Goal: Check status

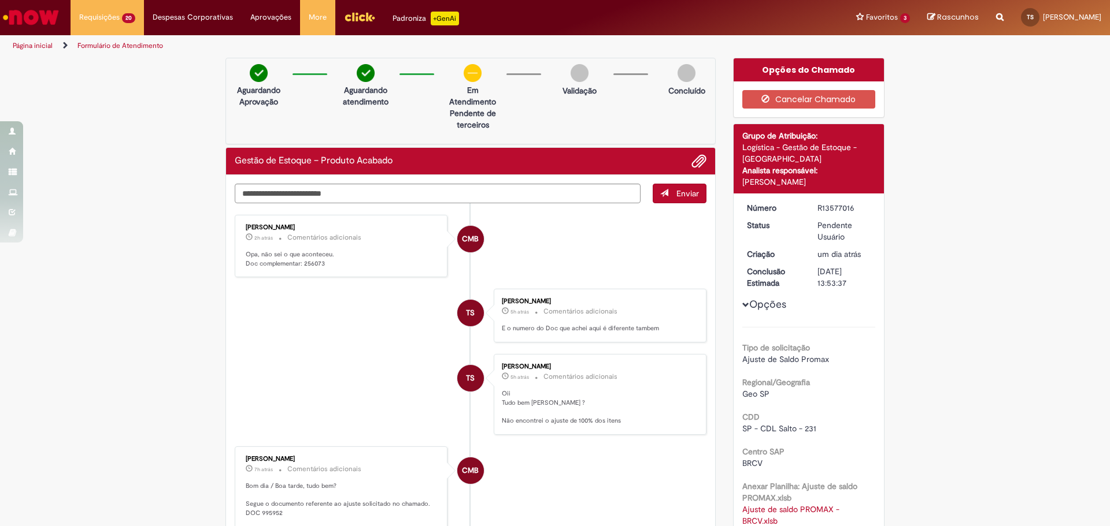
click at [308, 265] on p "Opa, não sei o que aconteceu. Doc complementar: 256073" at bounding box center [342, 259] width 192 height 18
click at [716, 261] on div "Verificar Código de Barras Aguardando Aprovação Aguardando atendimento Em Atend…" at bounding box center [470, 424] width 507 height 732
click at [615, 262] on li "CMB [PERSON_NAME] 2h atrás 2 horas atrás Comentários adicionais Opa, não sei o …" at bounding box center [471, 246] width 472 height 63
click at [311, 262] on p "Opa, não sei o que aconteceu. Doc complementar: 256073" at bounding box center [342, 259] width 192 height 18
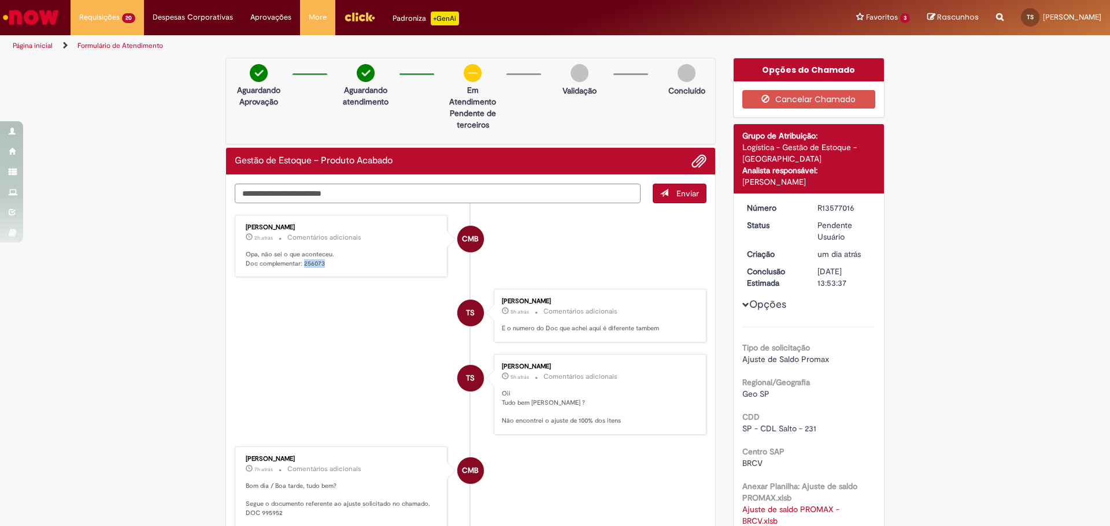
click at [311, 262] on p "Opa, não sei o que aconteceu. Doc complementar: 256073" at bounding box center [342, 259] width 192 height 18
drag, startPoint x: 941, startPoint y: 236, endPoint x: 933, endPoint y: 221, distance: 16.8
click at [941, 236] on div "Verificar Código de Barras Aguardando Aprovação Aguardando atendimento Em Atend…" at bounding box center [555, 424] width 1110 height 732
click at [607, 239] on li "CMB [PERSON_NAME] 2h atrás 2 horas atrás Comentários adicionais Opa, não sei o …" at bounding box center [471, 246] width 472 height 63
click at [281, 379] on li "TS [PERSON_NAME] 5h atrás 5 horas atrás Comentários adicionais Oii Tudo bem [PE…" at bounding box center [471, 394] width 472 height 81
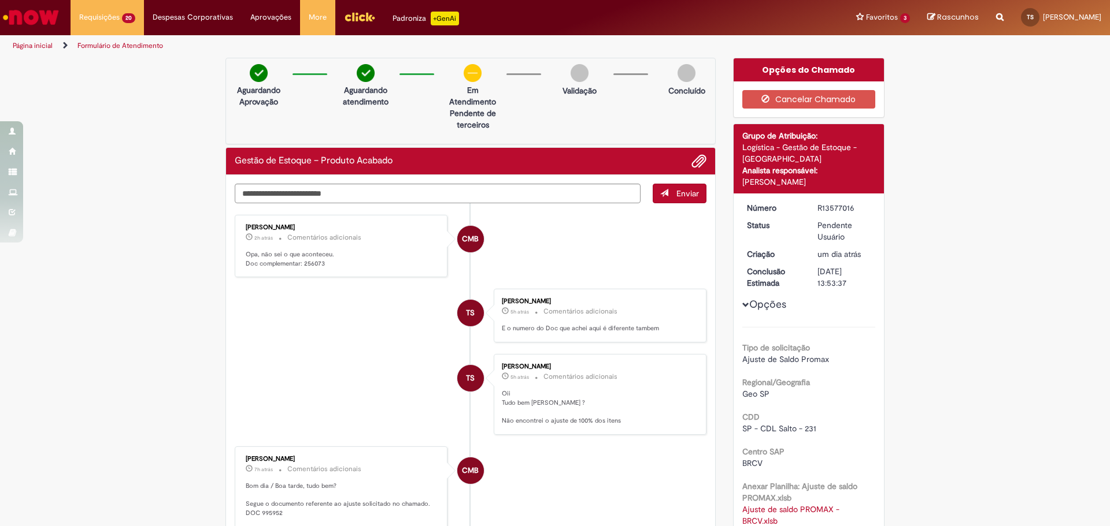
click at [344, 348] on ul "CMB [PERSON_NAME] 2h atrás 2 horas atrás Comentários adicionais Opa, não sei o …" at bounding box center [471, 483] width 472 height 560
click at [371, 329] on li "TS [PERSON_NAME] 5h atrás 5 horas atrás Comentários adicionais E o numero do Do…" at bounding box center [471, 316] width 472 height 54
click at [972, 311] on div "Verificar Código de Barras Aguardando Aprovação Aguardando atendimento Em Atend…" at bounding box center [555, 424] width 1110 height 732
click at [815, 368] on div "Tipo de solicitação Ajuste de Saldo Promax Regional/Geografia Geo SP CDD SP - C…" at bounding box center [808, 461] width 133 height 269
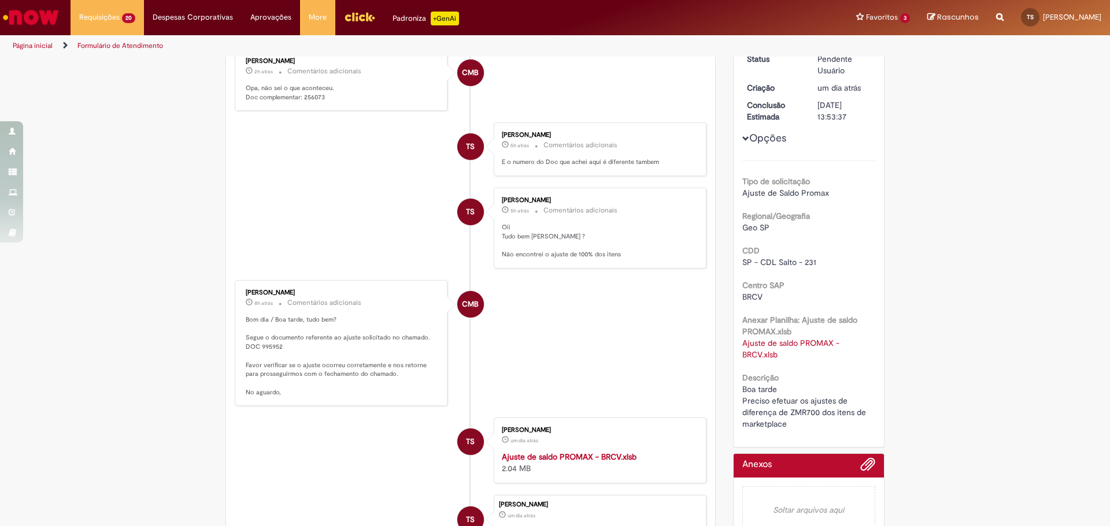
scroll to position [173, 0]
